Goal: Find contact information: Find contact information

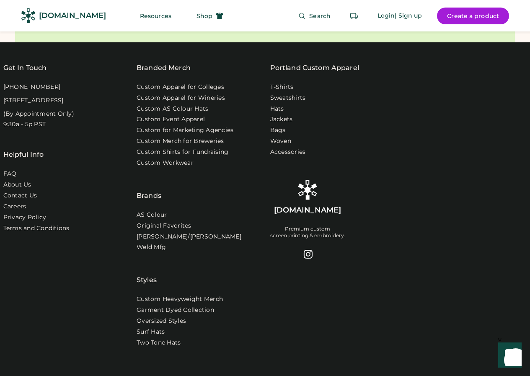
scroll to position [2961, 0]
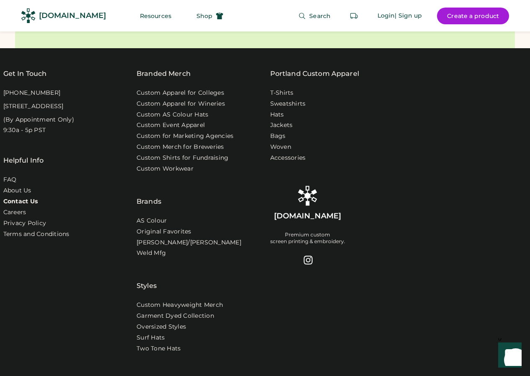
click at [23, 197] on link "Contact Us" at bounding box center [20, 201] width 35 height 8
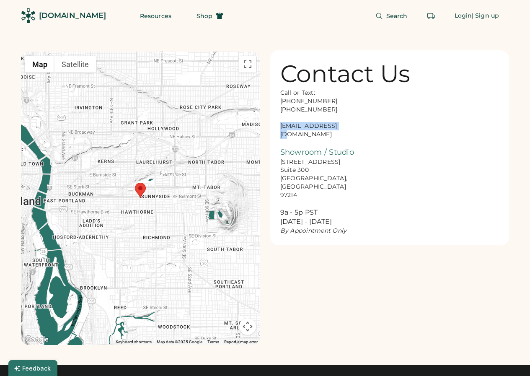
drag, startPoint x: 346, startPoint y: 127, endPoint x: 273, endPoint y: 130, distance: 72.5
click at [273, 130] on div "Contact Us Call or Text: [PHONE_NUMBER] [PHONE_NUMBER] [EMAIL_ADDRESS][DOMAIN_N…" at bounding box center [389, 147] width 239 height 195
copy div "[EMAIL_ADDRESS][DOMAIN_NAME]"
